Goal: Information Seeking & Learning: Learn about a topic

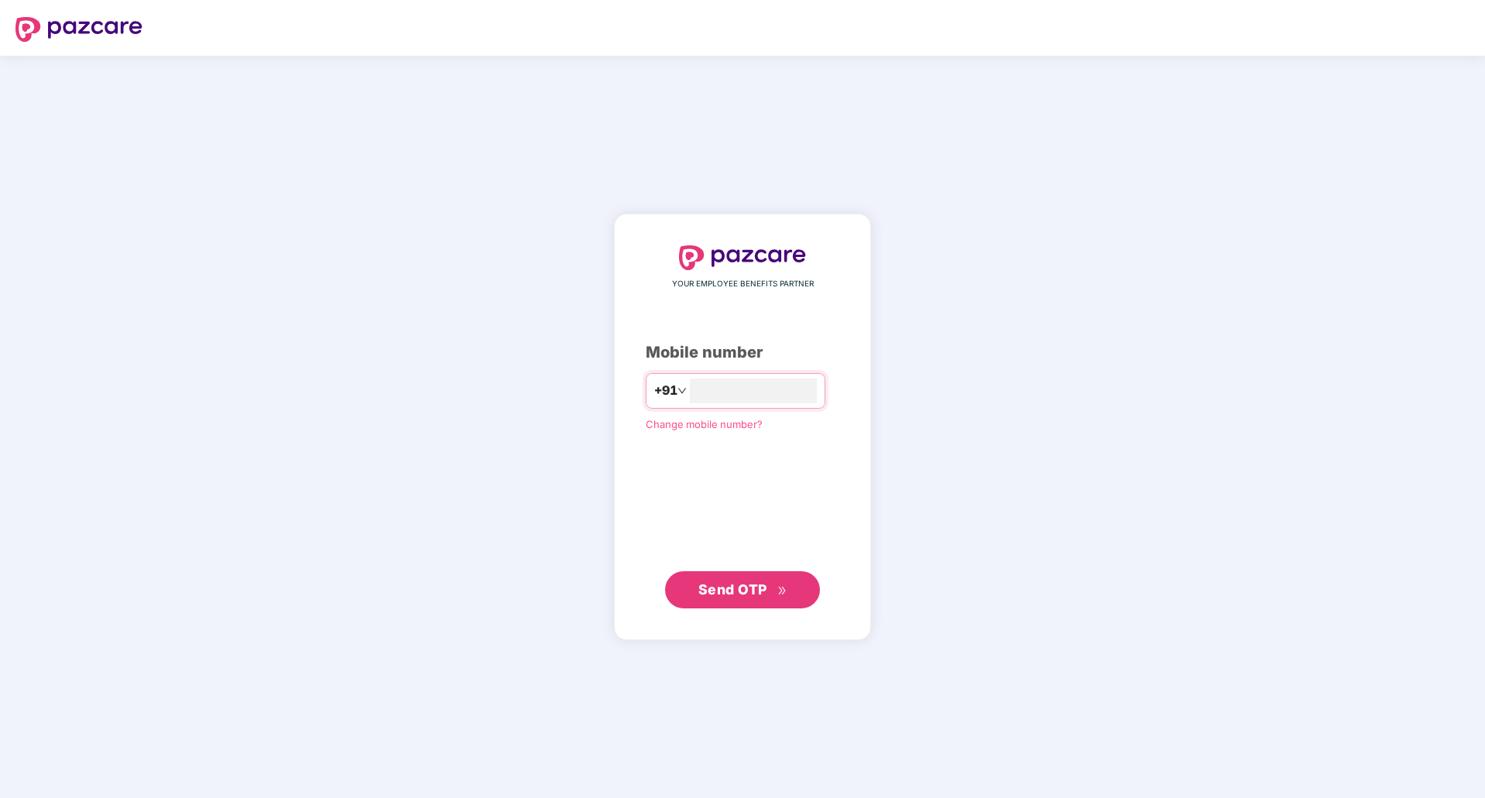
type input "**********"
click at [737, 591] on span "Send OTP" at bounding box center [732, 589] width 69 height 16
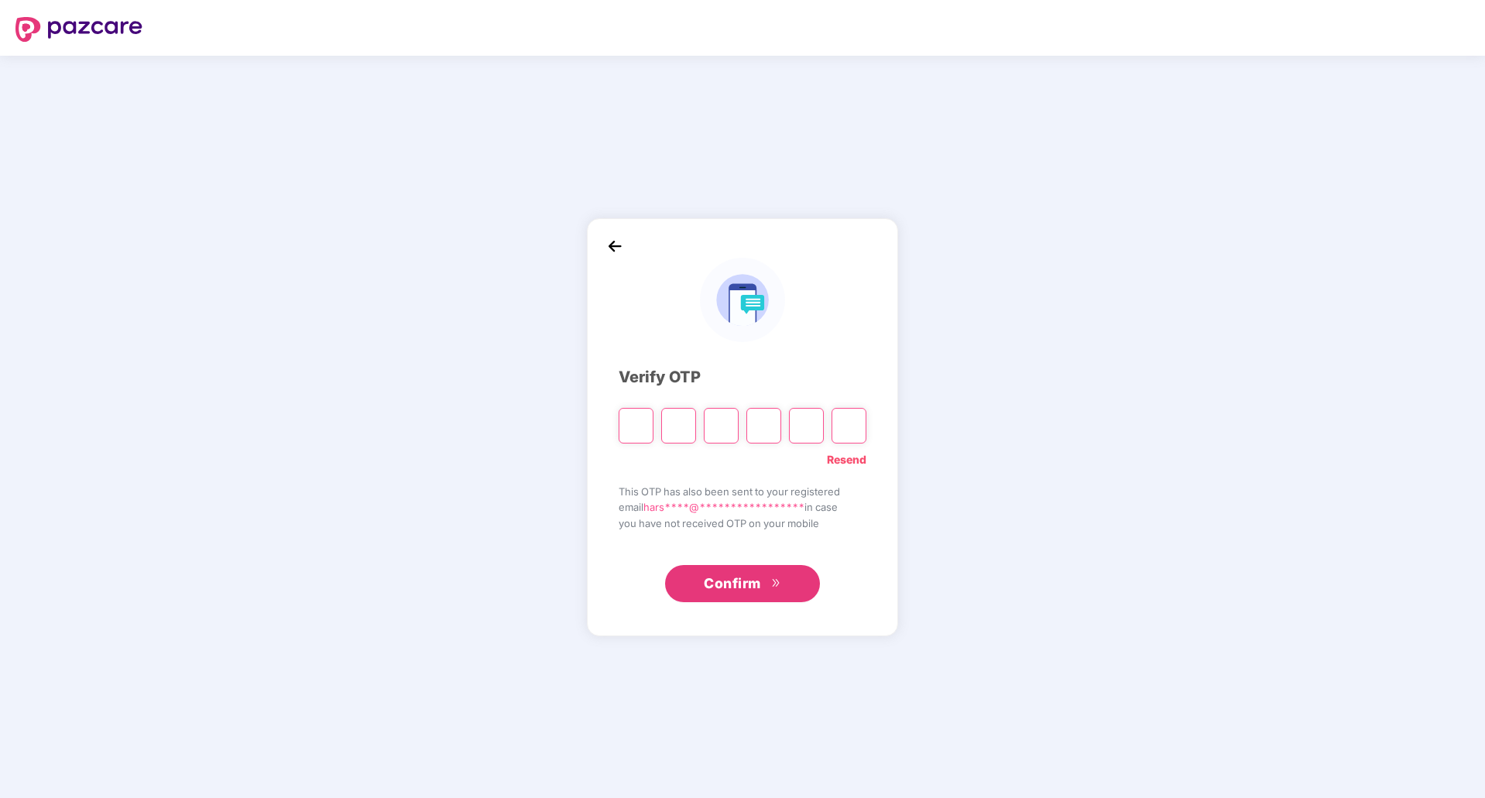
type input "*"
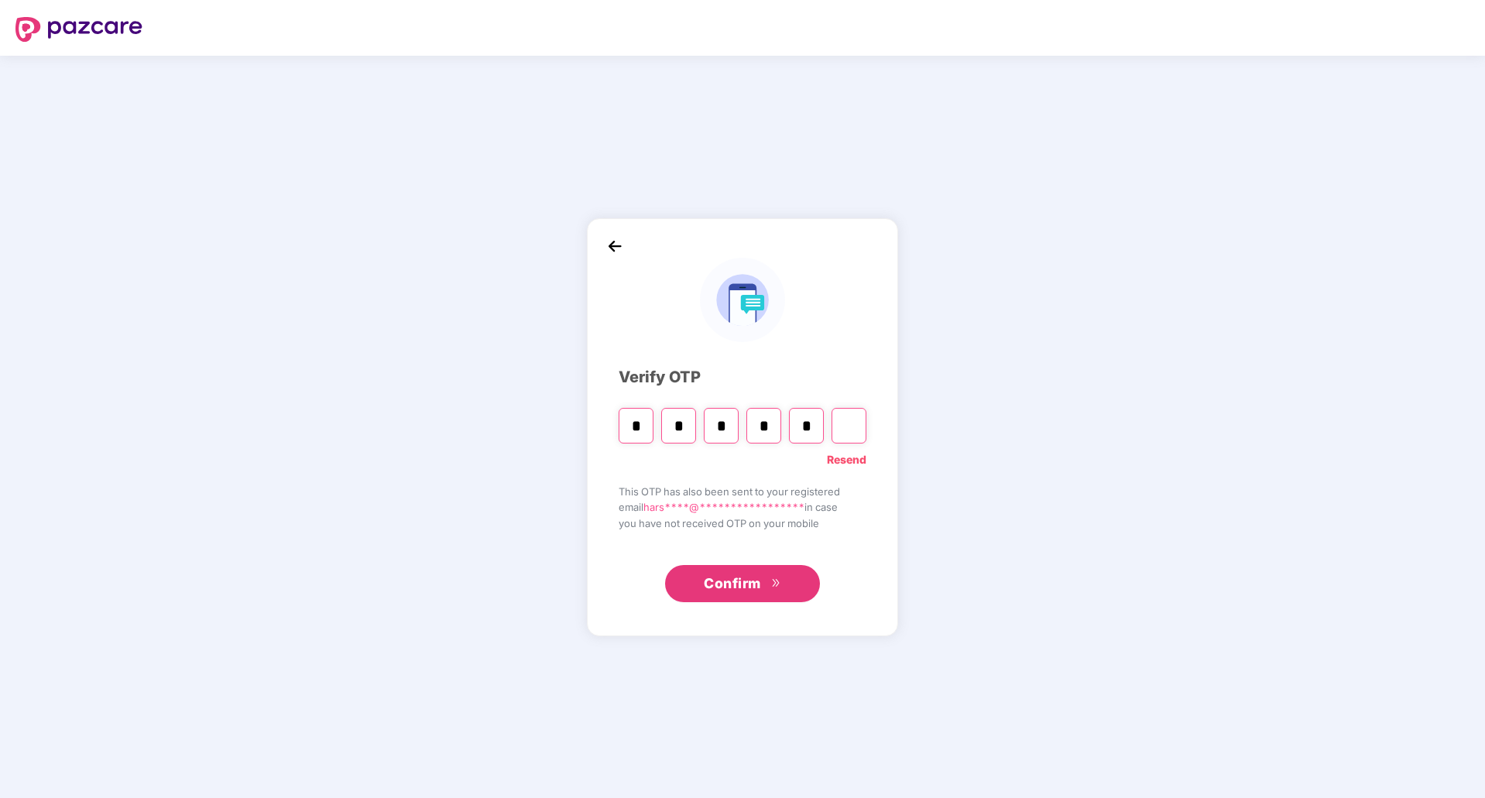
type input "*"
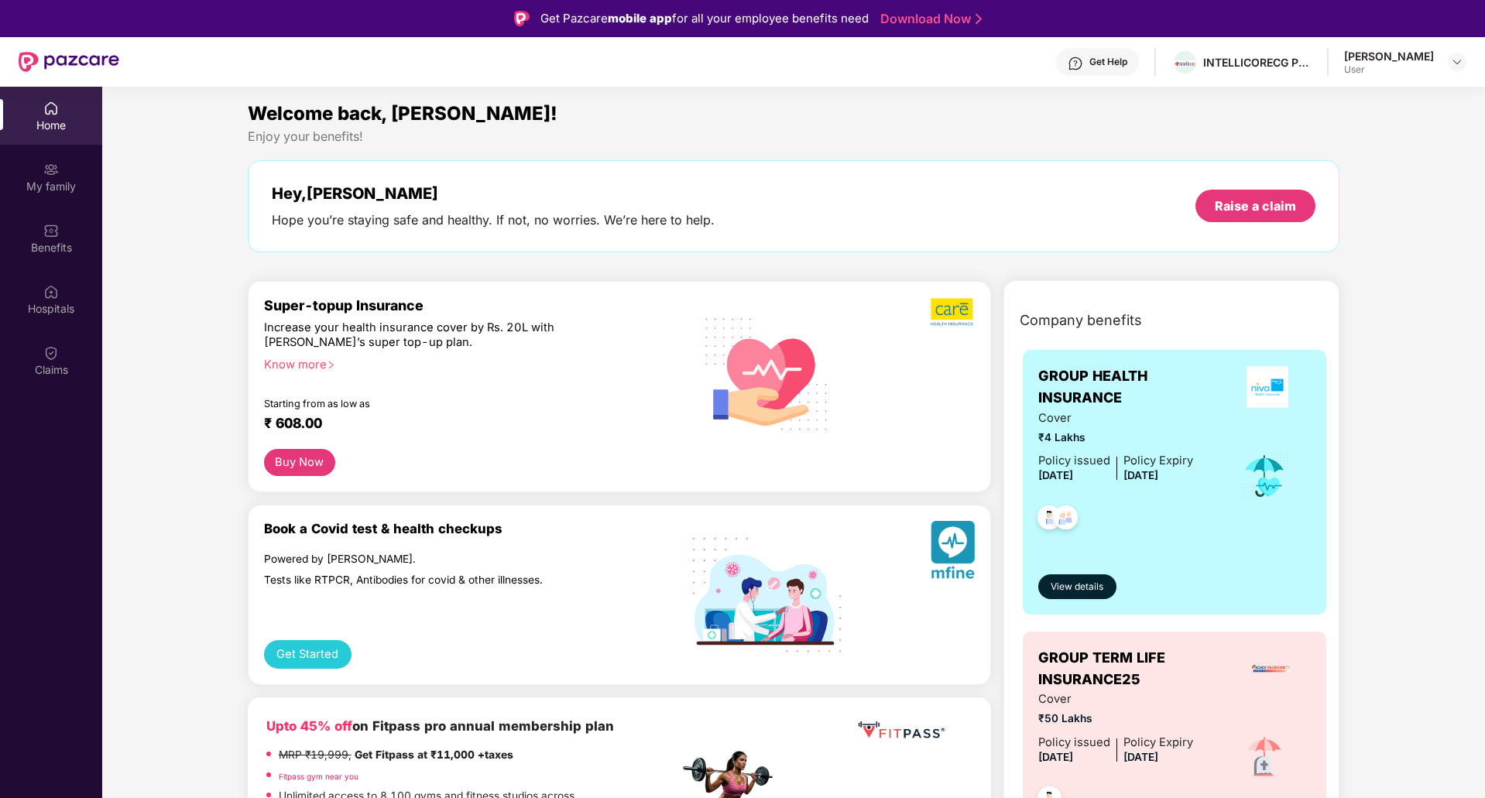
click at [1104, 69] on div "Get Help" at bounding box center [1097, 62] width 83 height 28
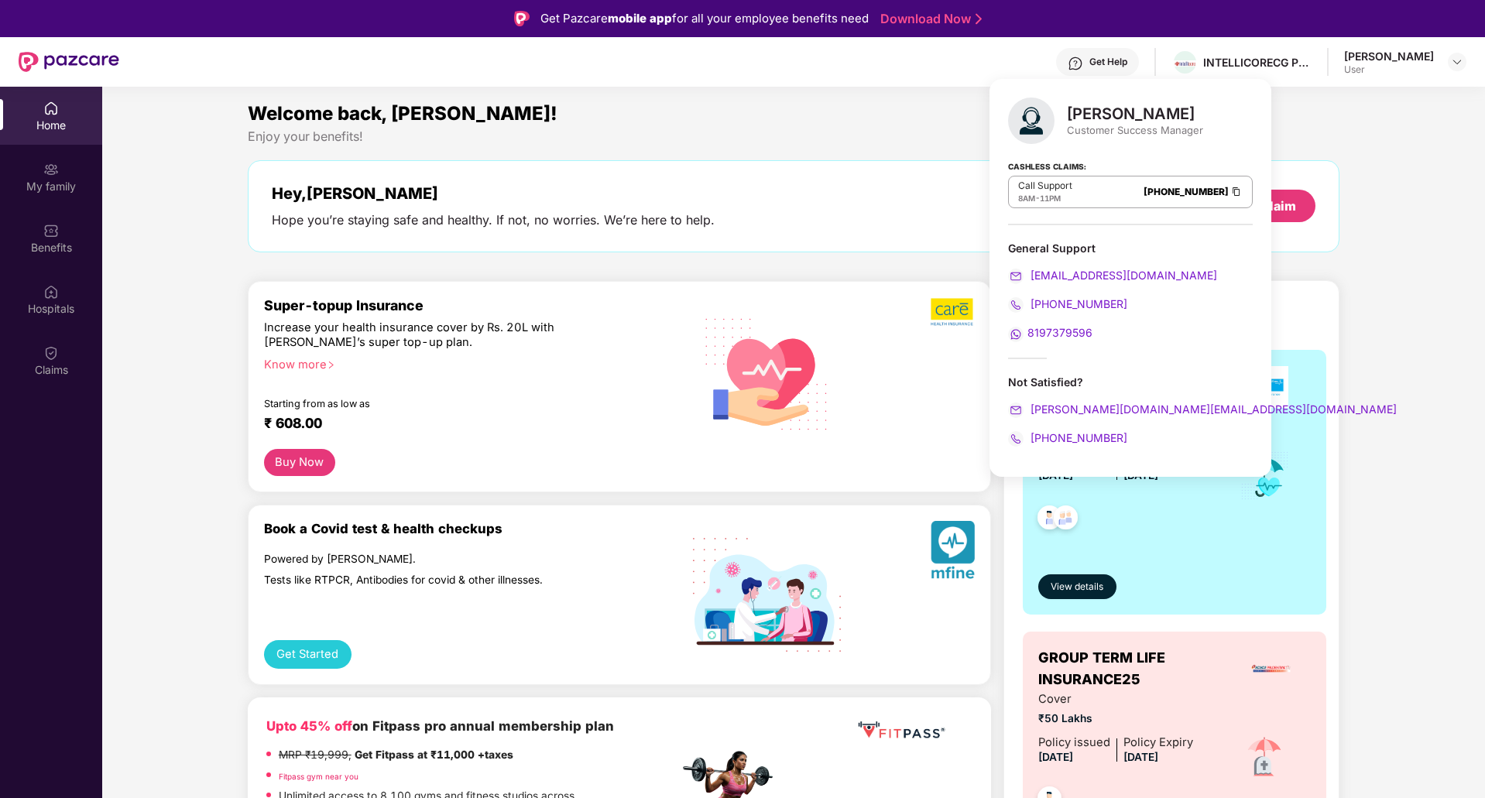
click at [638, 88] on section "Welcome back, Harshit! Enjoy your benefits! Hey, Harshit Hope you’re staying sa…" at bounding box center [793, 486] width 1382 height 798
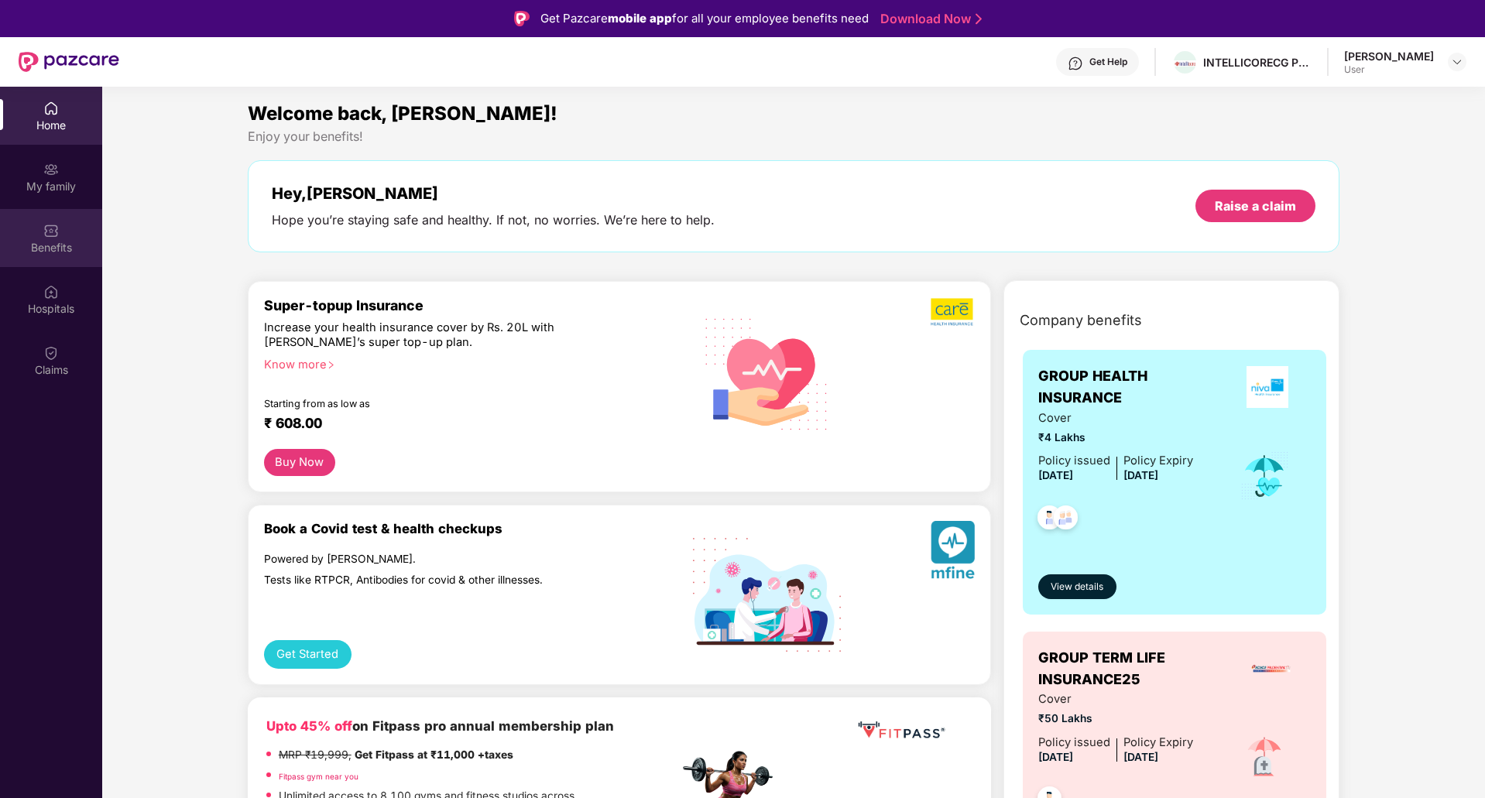
click at [46, 250] on div "Benefits" at bounding box center [51, 247] width 102 height 15
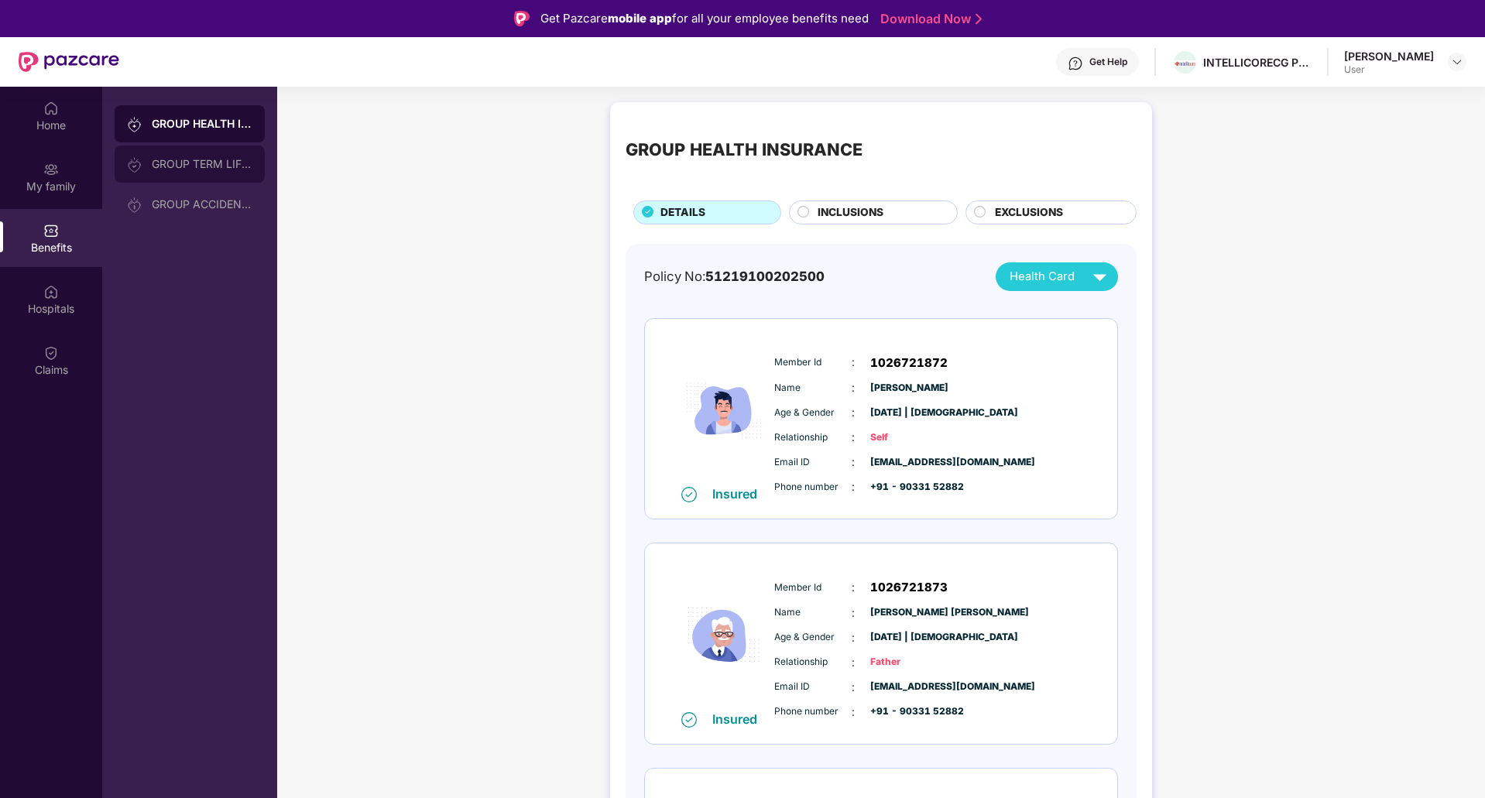
click at [194, 172] on div "GROUP TERM LIFE INSURANCE25" at bounding box center [190, 164] width 150 height 37
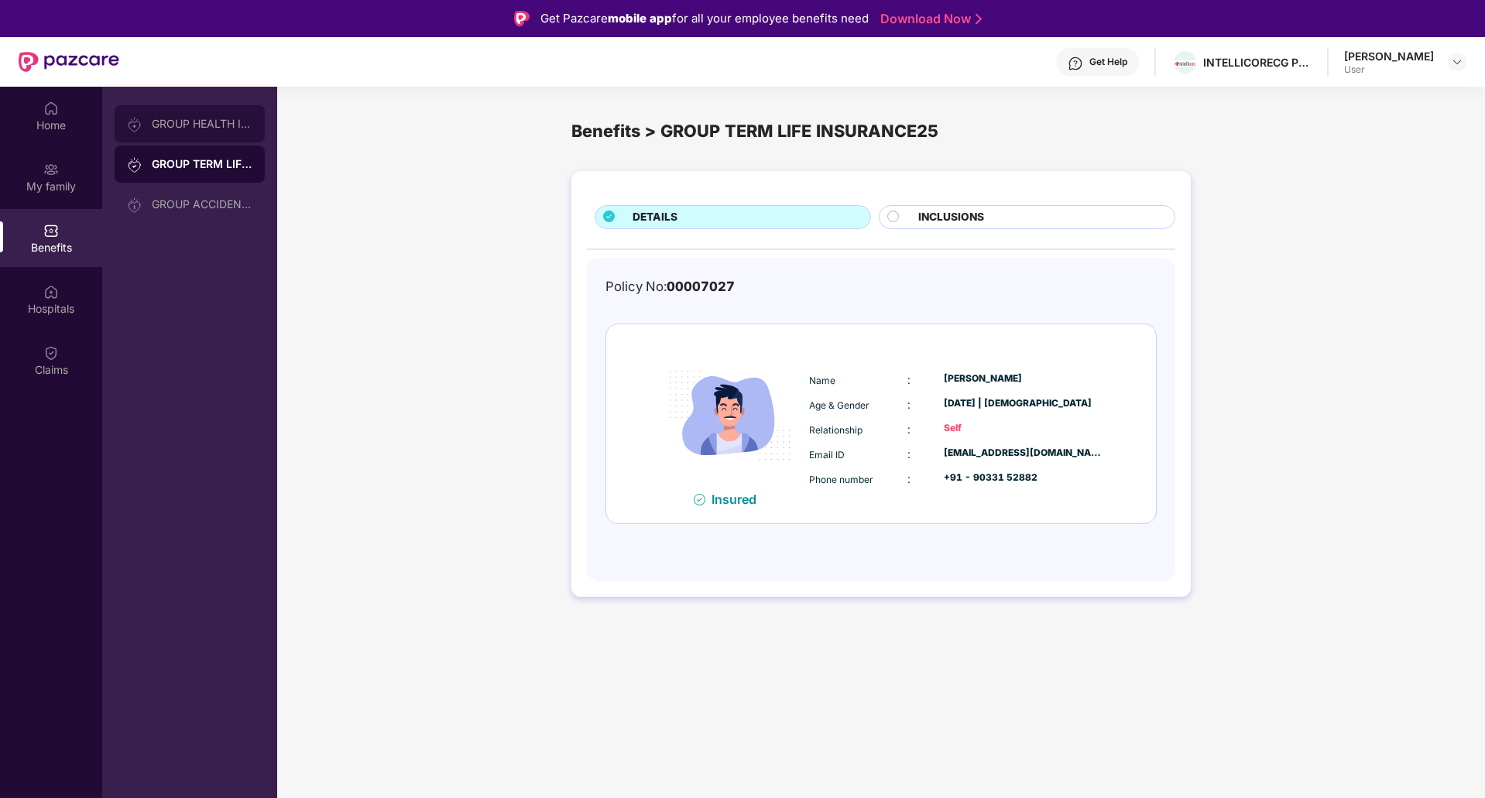
click at [191, 126] on div "GROUP HEALTH INSURANCE" at bounding box center [202, 124] width 101 height 12
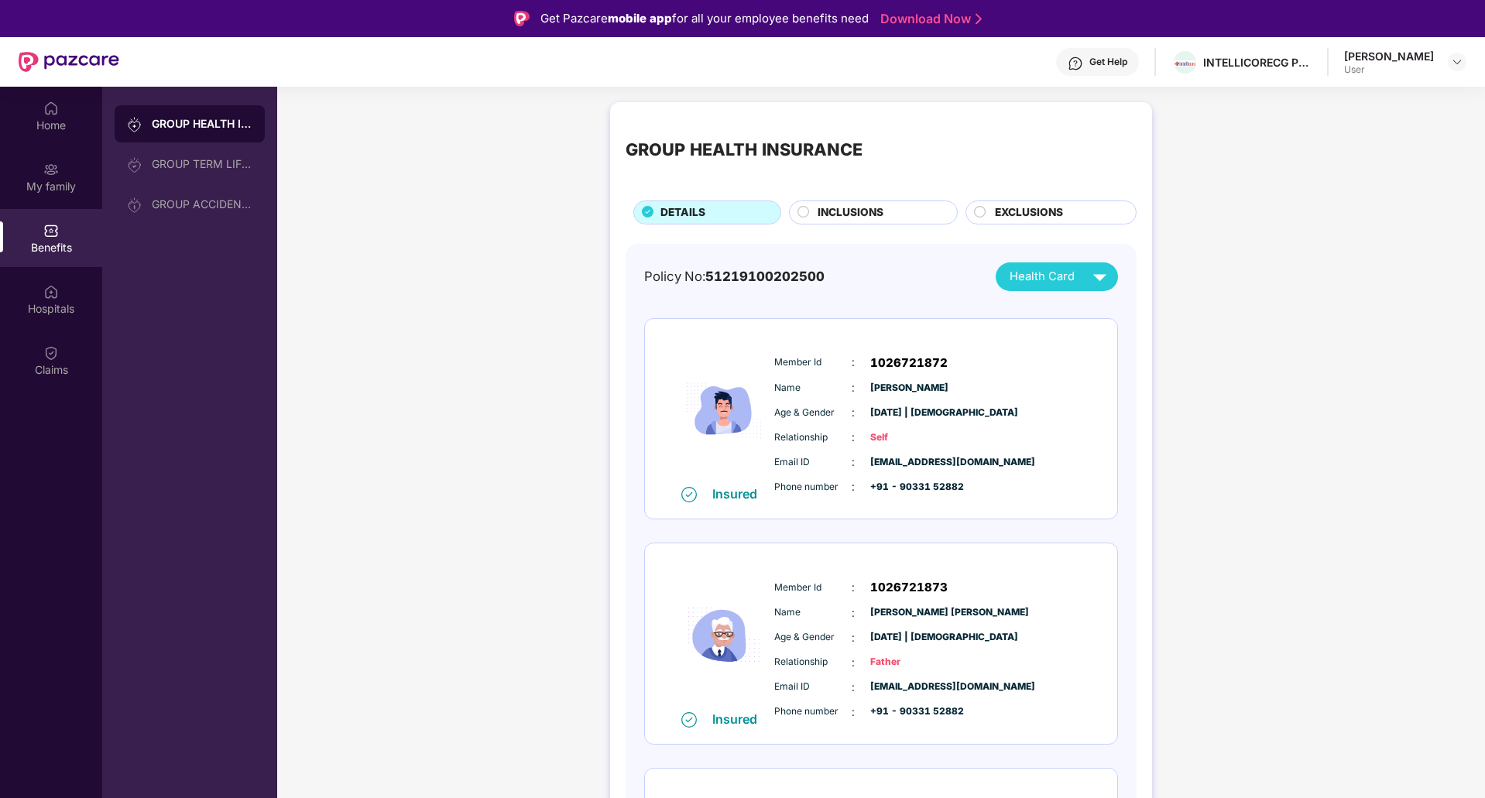
click at [1112, 65] on div "Get Help" at bounding box center [1108, 62] width 38 height 12
click at [536, 386] on div "GROUP HEALTH INSURANCE DETAILS INCLUSIONS EXCLUSIONS Policy No: 51219100202500 …" at bounding box center [881, 579] width 1208 height 971
click at [40, 109] on div "Home" at bounding box center [51, 116] width 102 height 58
